Goal: Task Accomplishment & Management: Use online tool/utility

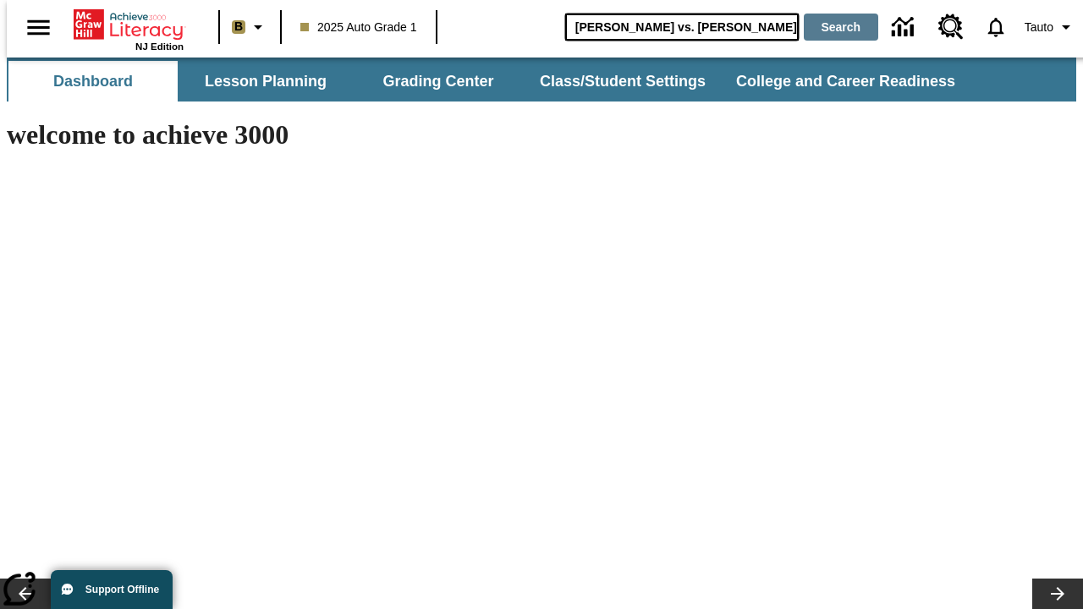
type input "[PERSON_NAME] vs. [PERSON_NAME]"
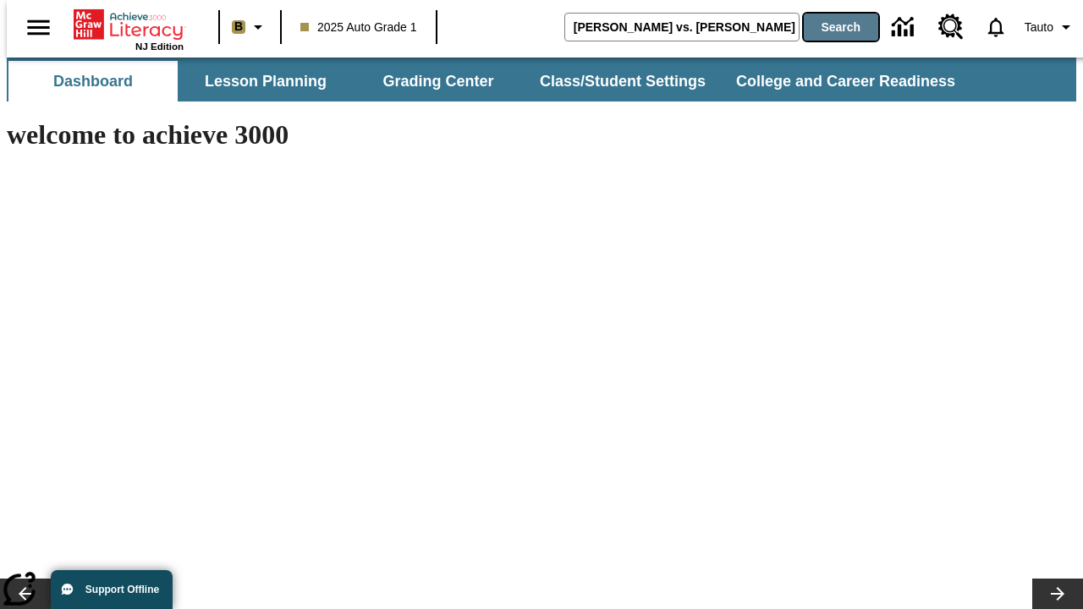
click at [831, 27] on button "Search" at bounding box center [841, 27] width 74 height 27
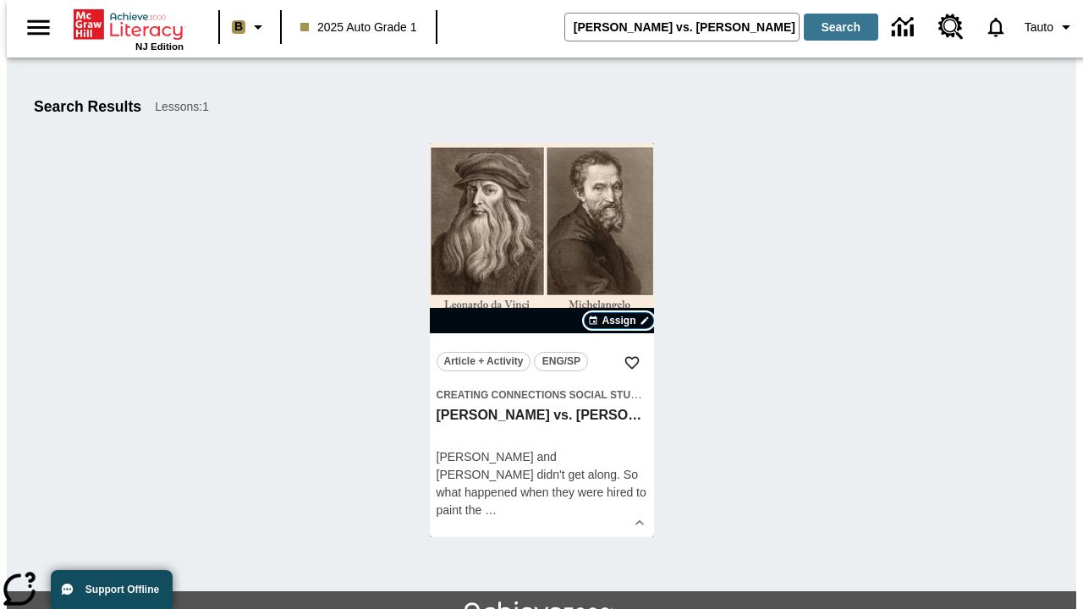
click at [619, 321] on span "Assign" at bounding box center [618, 320] width 34 height 15
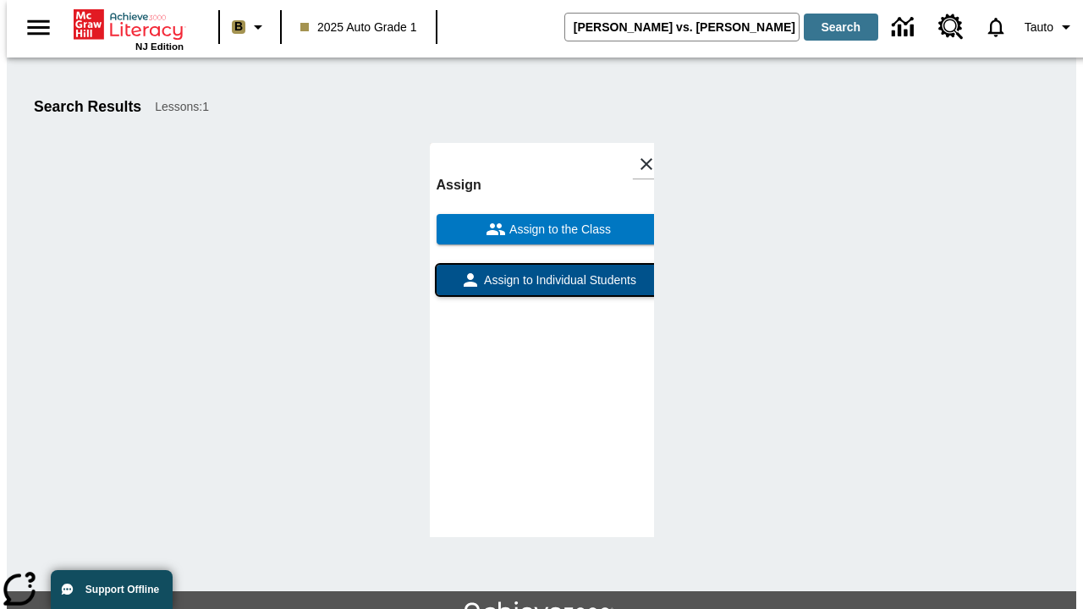
click at [541, 288] on span "Assign to Individual Students" at bounding box center [558, 281] width 156 height 18
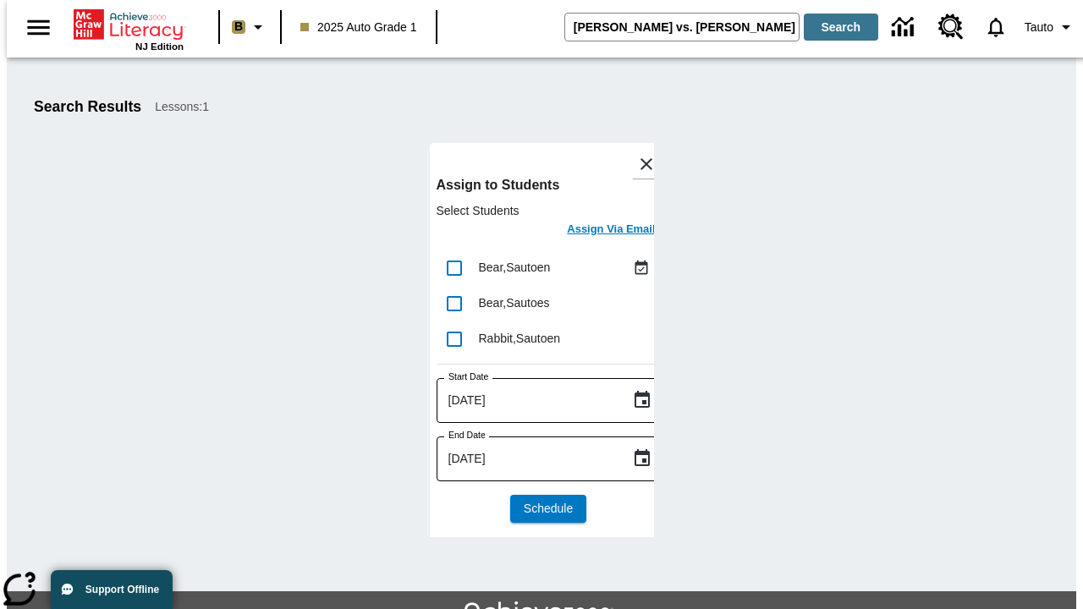
click at [598, 231] on h6 "Assign Via Email" at bounding box center [611, 229] width 88 height 19
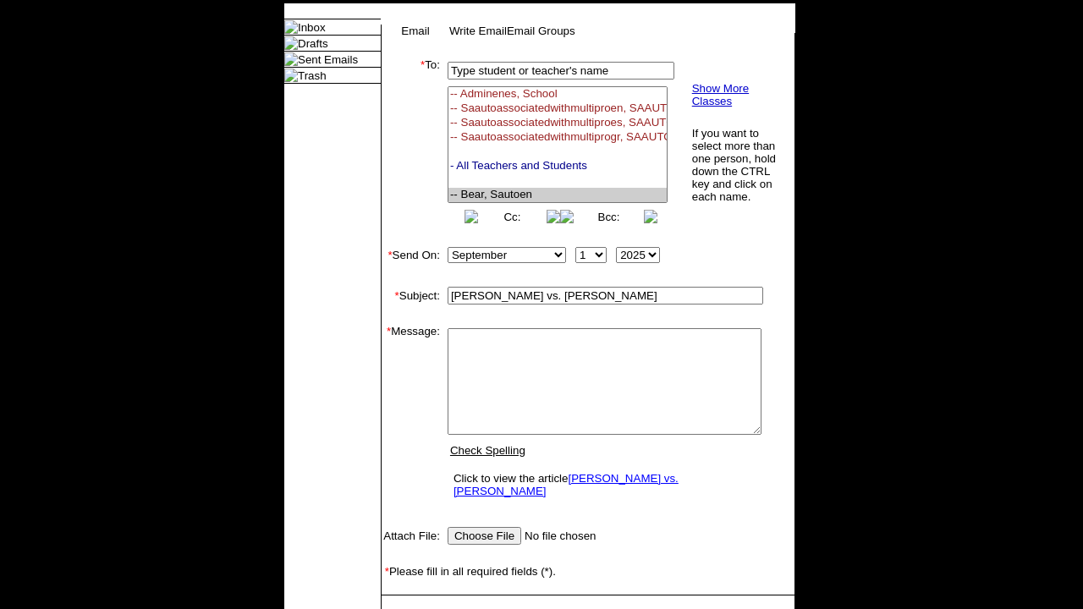
select select "U,22992008,1"
